Goal: Task Accomplishment & Management: Use online tool/utility

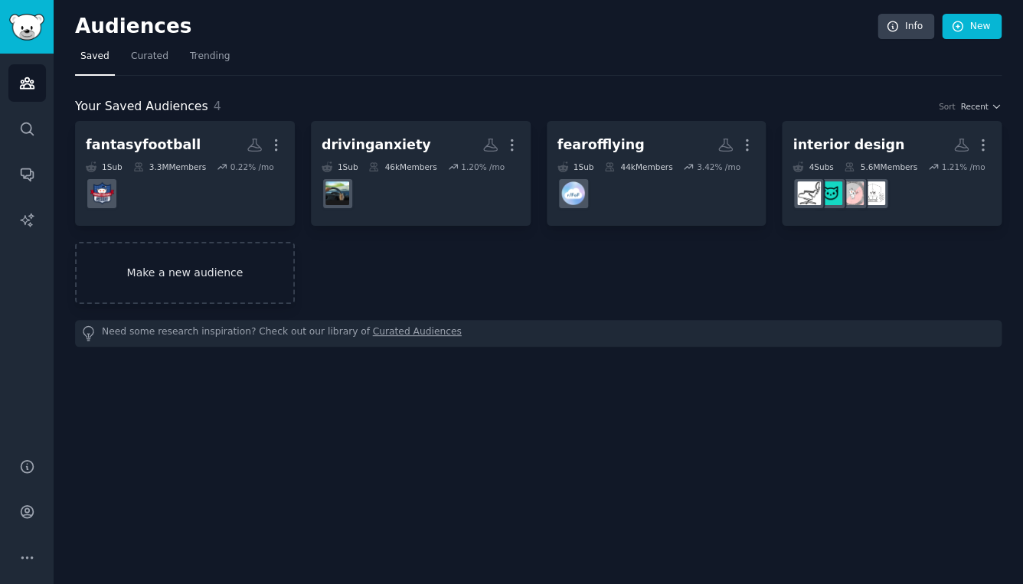
click at [285, 267] on link "Make a new audience" at bounding box center [185, 273] width 220 height 62
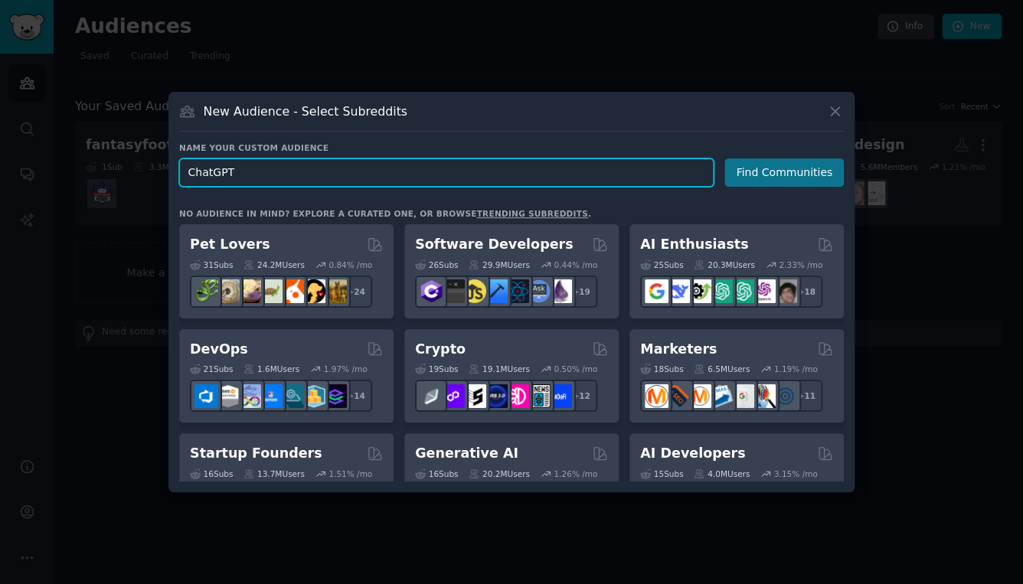
type input "ChatGPT"
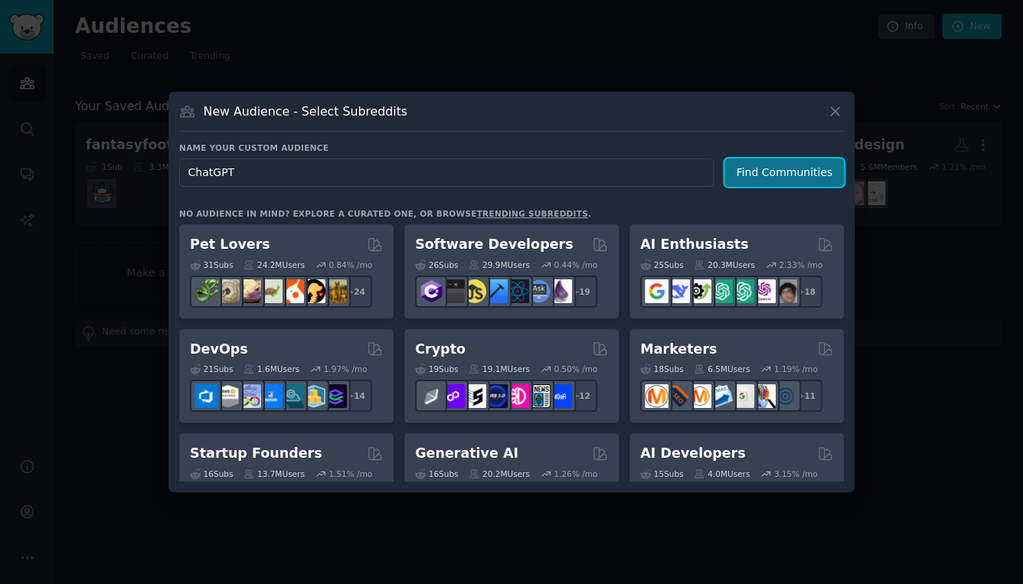
click at [778, 169] on button "Find Communities" at bounding box center [784, 173] width 119 height 28
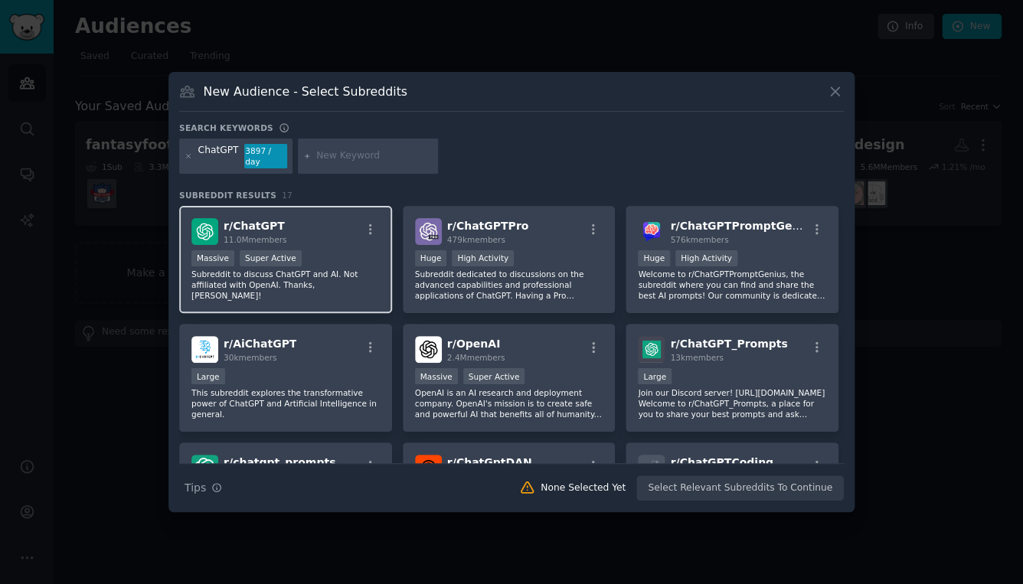
click at [284, 226] on div "r/ ChatGPT 11.0M members" at bounding box center [285, 231] width 188 height 27
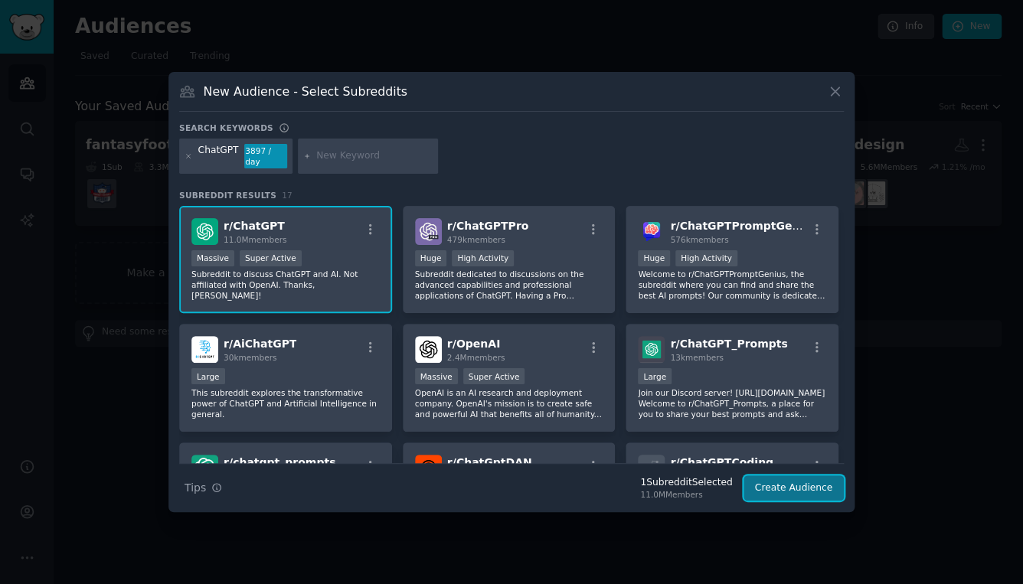
click at [796, 493] on button "Create Audience" at bounding box center [794, 489] width 101 height 26
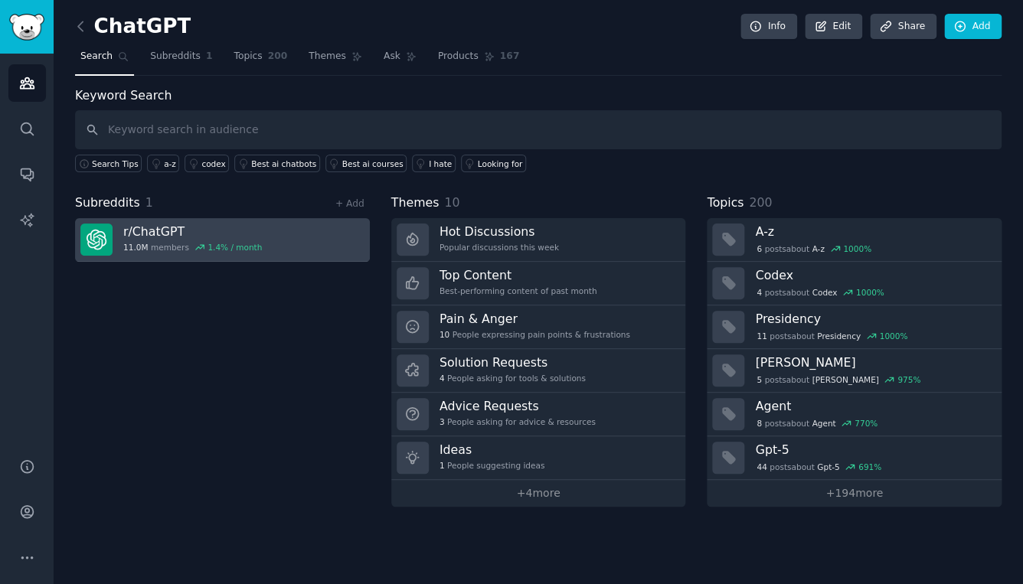
click at [225, 234] on h3 "r/ ChatGPT" at bounding box center [192, 232] width 139 height 16
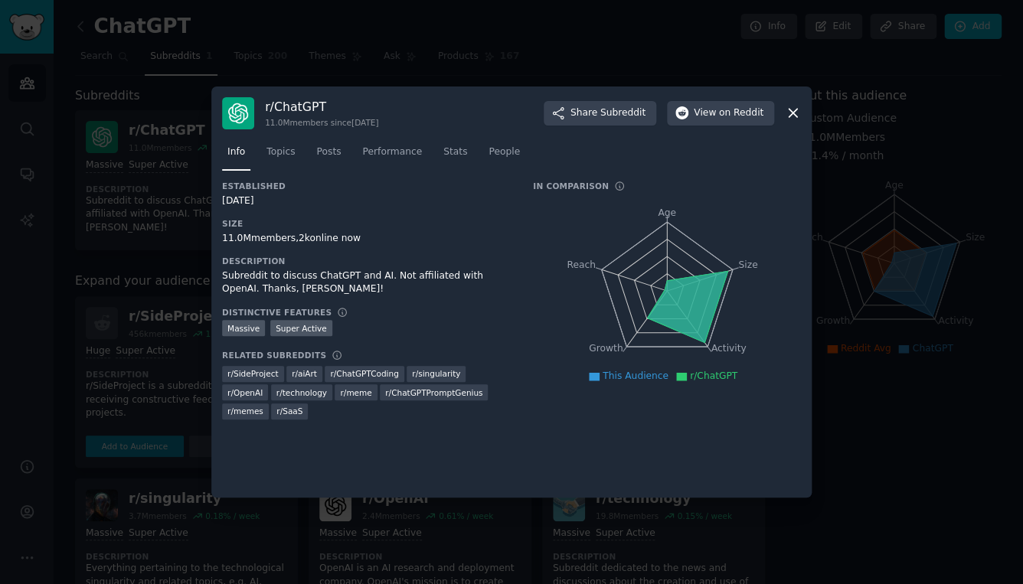
click at [542, 28] on div at bounding box center [511, 292] width 1023 height 584
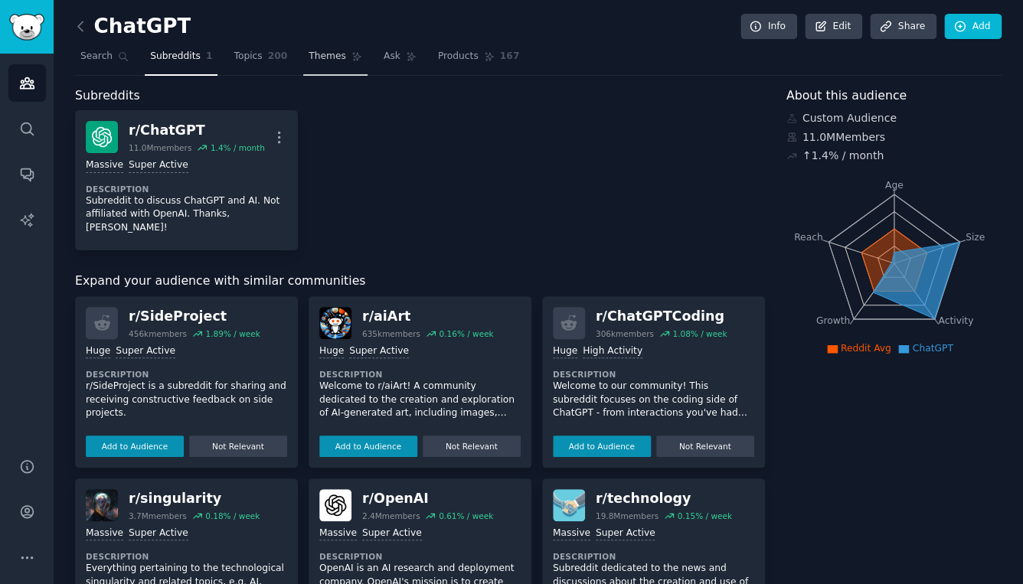
click at [349, 65] on link "Themes" at bounding box center [335, 59] width 64 height 31
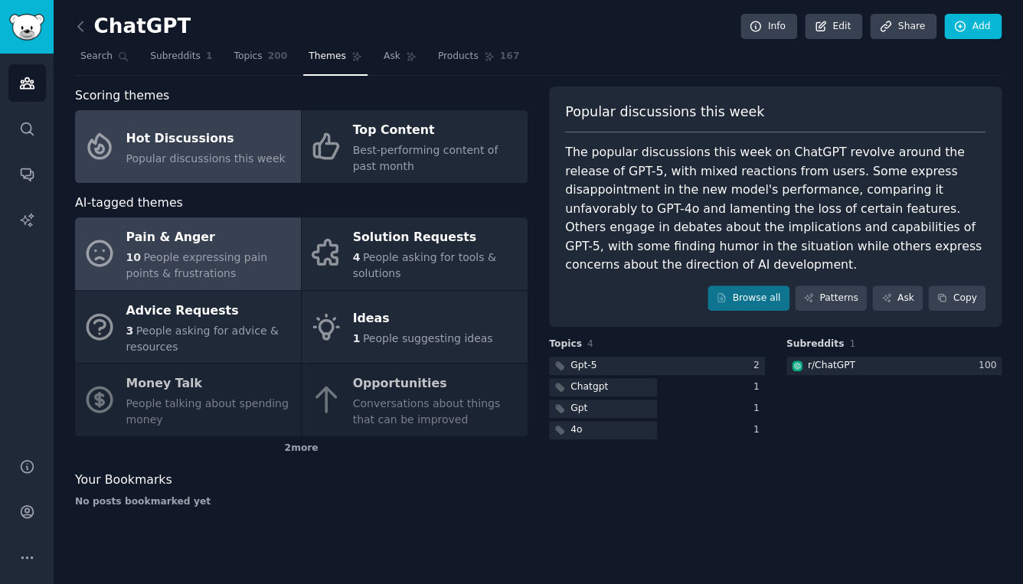
click at [249, 249] on div "Pain & Anger" at bounding box center [209, 238] width 167 height 25
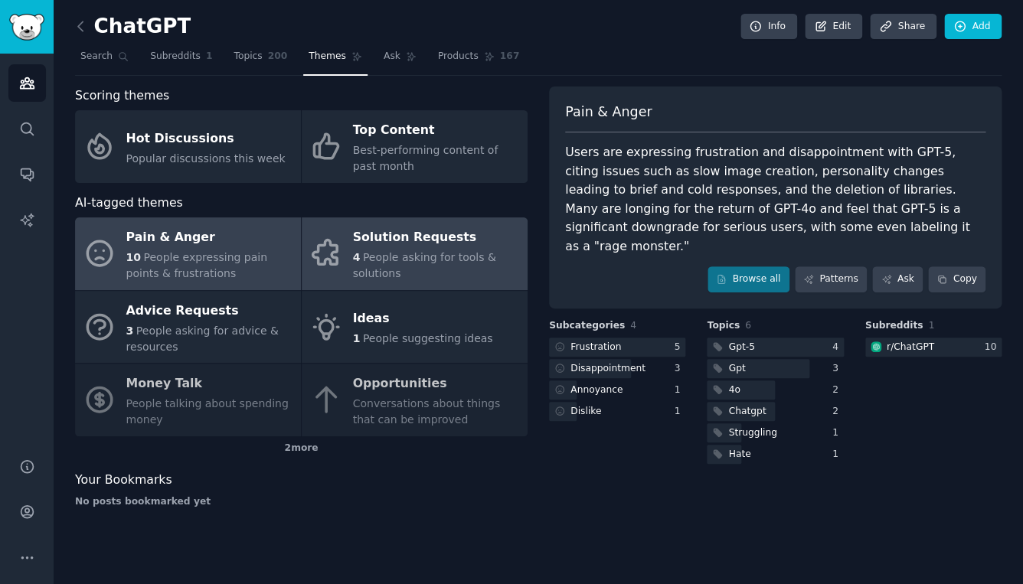
click at [459, 255] on span "People asking for tools & solutions" at bounding box center [424, 265] width 143 height 28
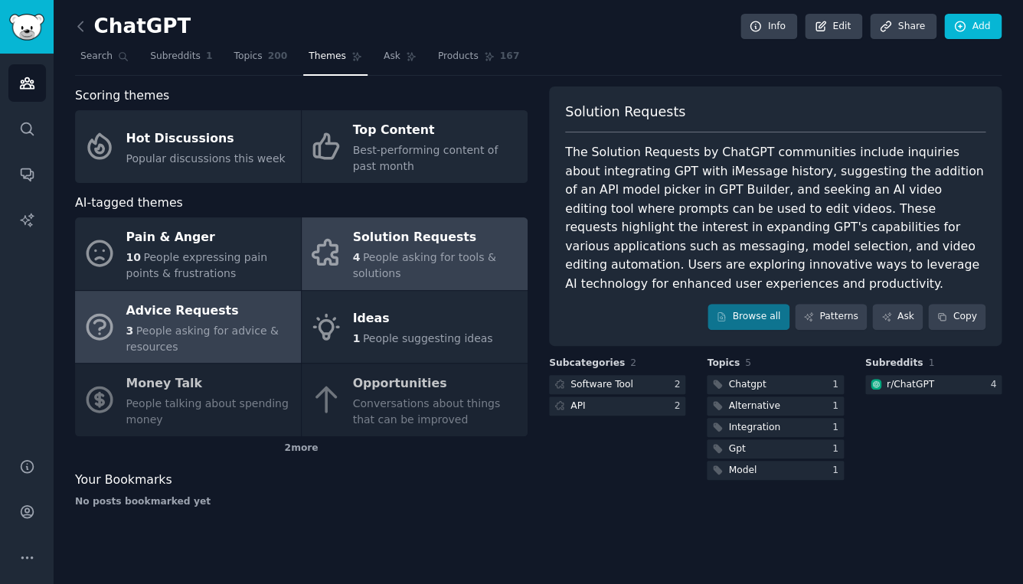
click at [221, 323] on div "3 People asking for advice & resources" at bounding box center [209, 339] width 167 height 32
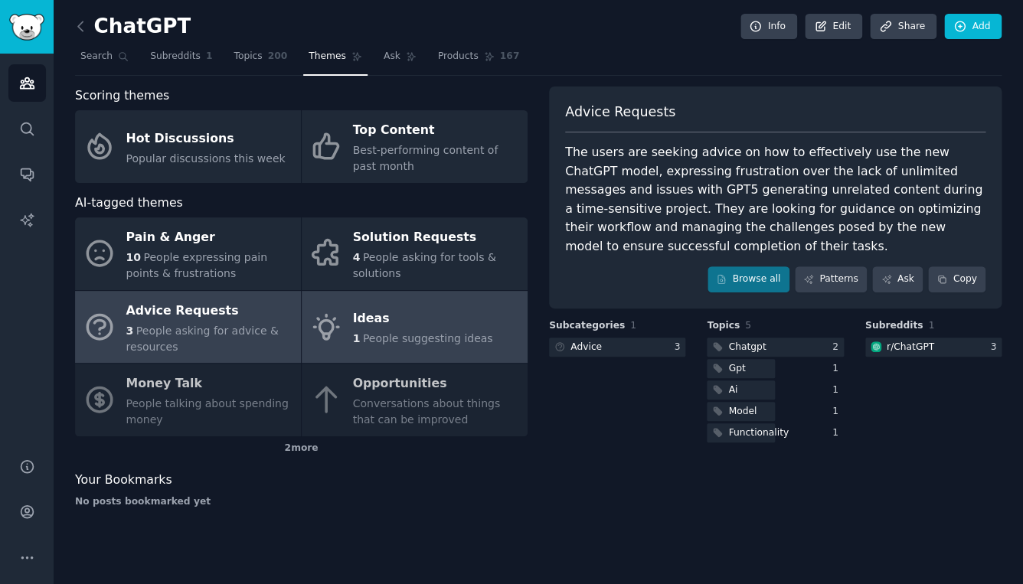
click at [387, 320] on div "Ideas" at bounding box center [423, 319] width 140 height 25
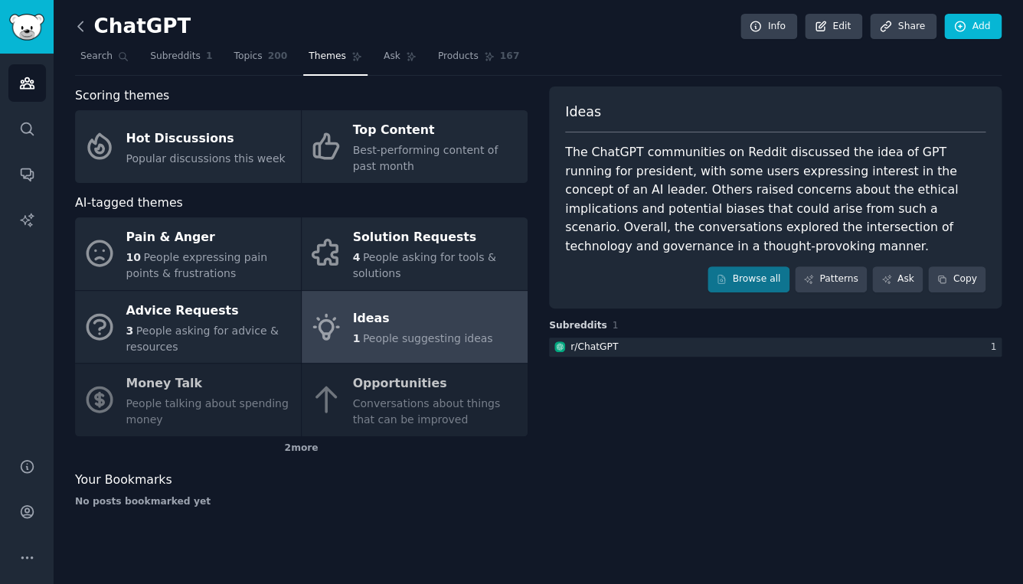
click at [81, 24] on icon at bounding box center [80, 25] width 5 height 9
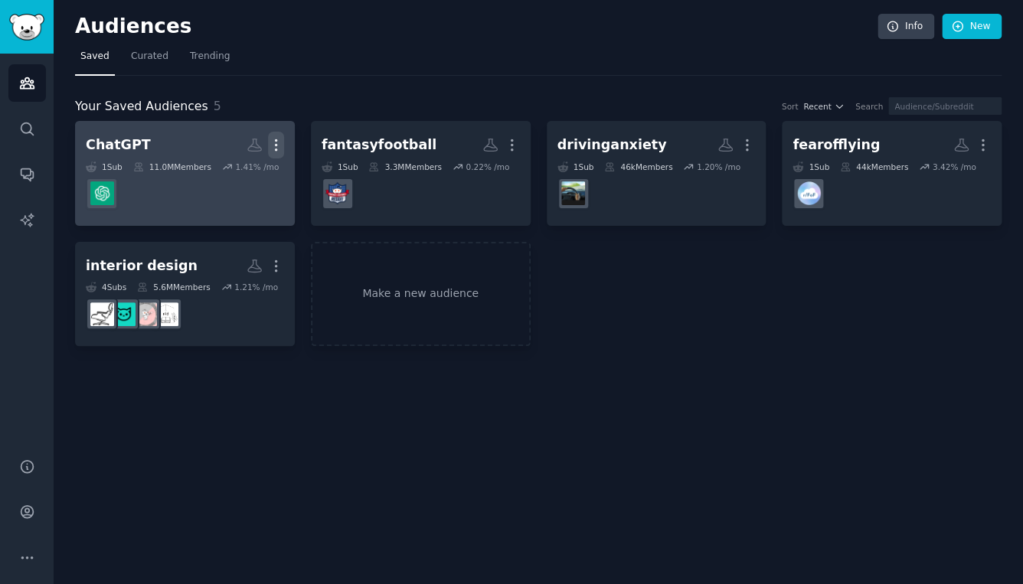
click at [280, 146] on icon "button" at bounding box center [276, 145] width 16 height 16
click at [251, 183] on p "Delete" at bounding box center [234, 177] width 35 height 16
